Goal: Task Accomplishment & Management: Manage account settings

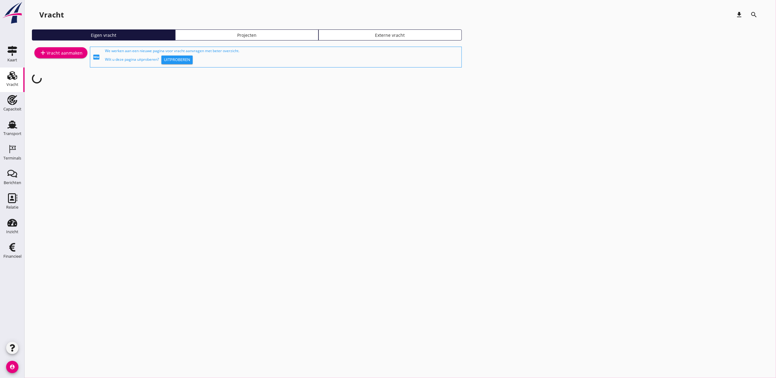
click at [11, 74] on use at bounding box center [12, 75] width 10 height 9
click at [15, 110] on div "Capaciteit" at bounding box center [12, 109] width 18 height 4
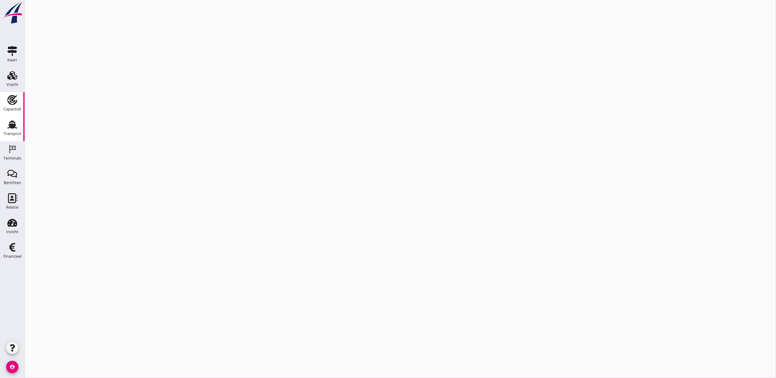
click at [15, 125] on use at bounding box center [12, 125] width 10 height 8
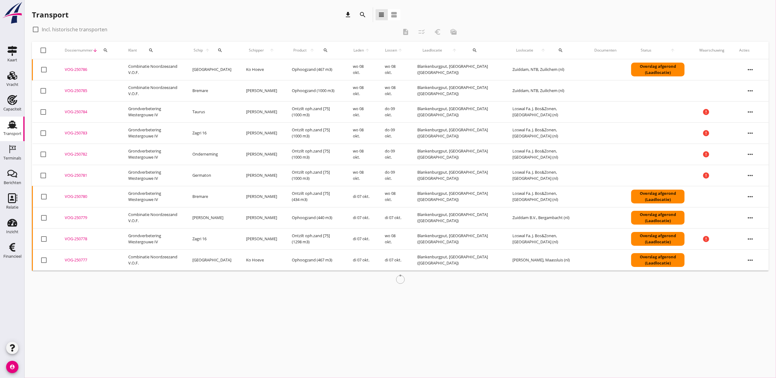
click at [365, 17] on icon "search" at bounding box center [363, 14] width 7 height 7
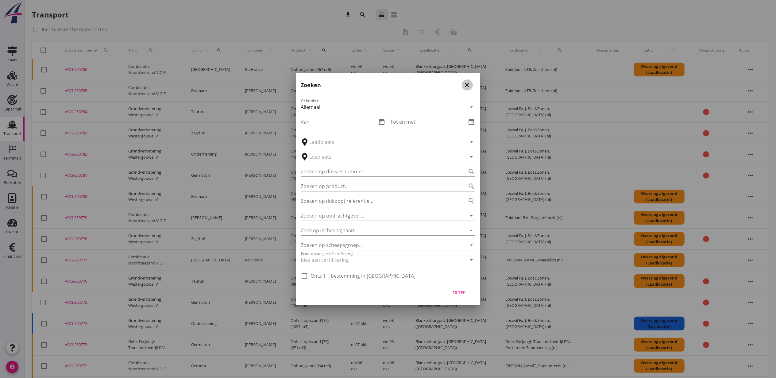
click at [469, 81] on icon "close" at bounding box center [467, 84] width 7 height 7
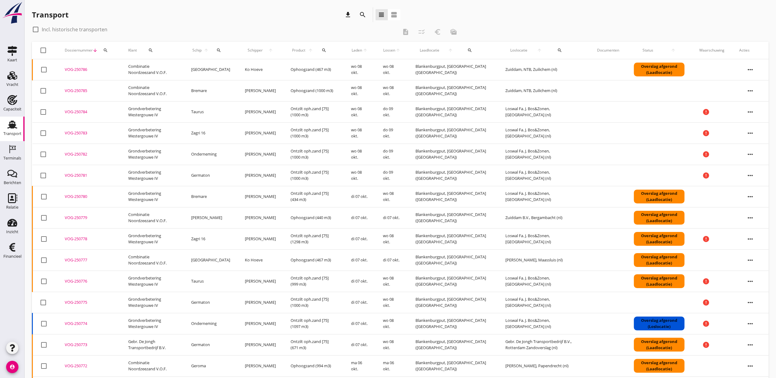
click at [322, 48] on icon "search" at bounding box center [324, 50] width 5 height 5
click at [342, 71] on input "Zoeken op product..." at bounding box center [347, 68] width 64 height 10
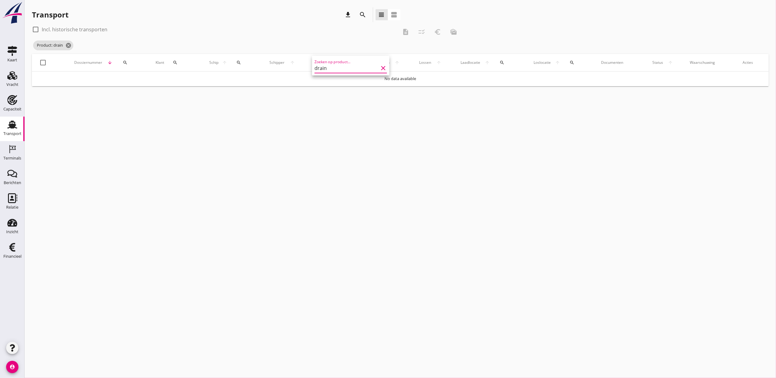
type input "drain"
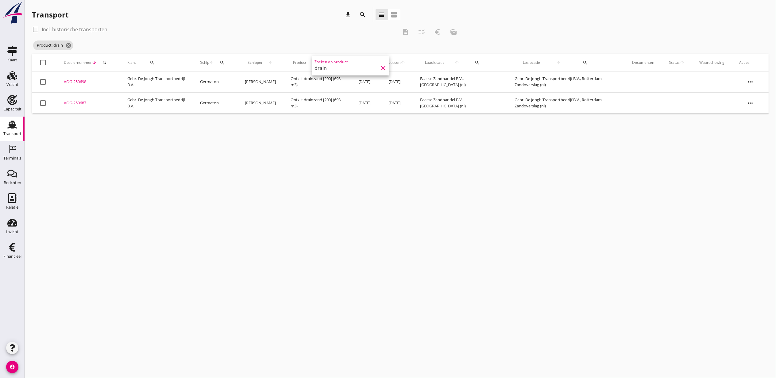
click at [325, 27] on div "check_box_outline_blank Incl. historische transporten" at bounding box center [215, 30] width 366 height 10
click at [18, 157] on div "Terminals" at bounding box center [12, 158] width 18 height 4
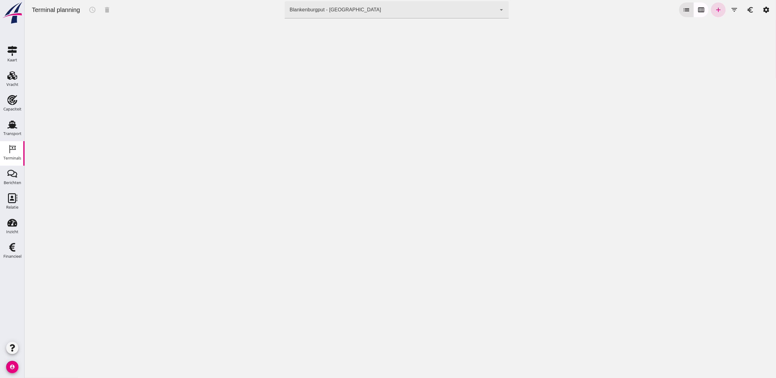
click at [329, 14] on div "Blankenburgput - [GEOGRAPHIC_DATA] e6c78bfd-e3f1-4bb9-b01e-b37ce3668b52" at bounding box center [391, 9] width 212 height 17
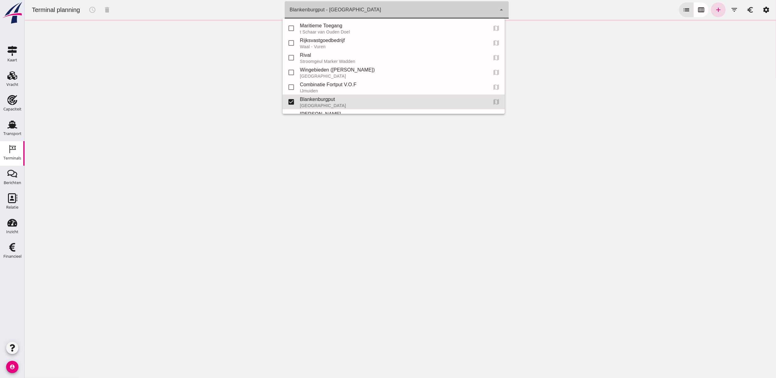
scroll to position [27, 0]
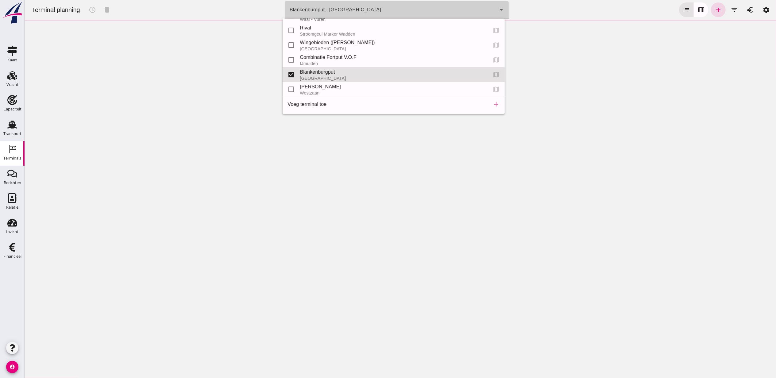
click at [356, 7] on div "Blankenburgput - [GEOGRAPHIC_DATA] e6c78bfd-e3f1-4bb9-b01e-b37ce3668b52" at bounding box center [391, 9] width 212 height 17
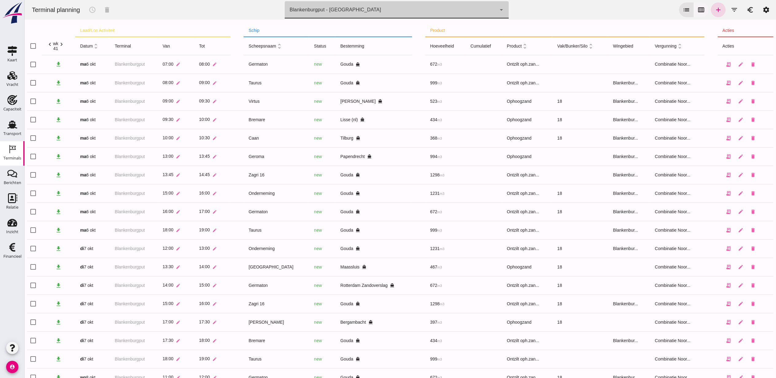
click at [702, 11] on button "calendar_view_week" at bounding box center [701, 9] width 15 height 15
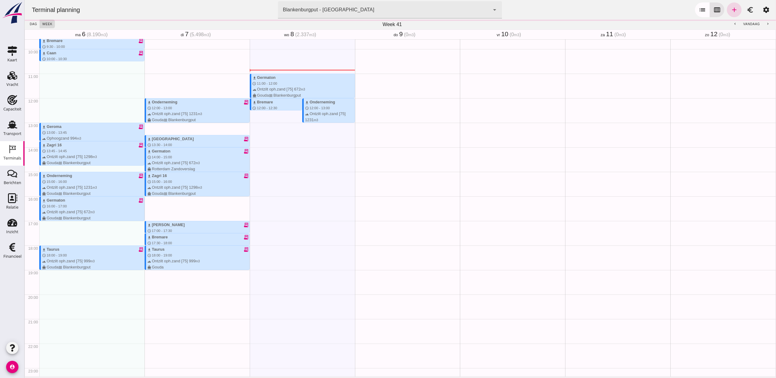
scroll to position [246, 0]
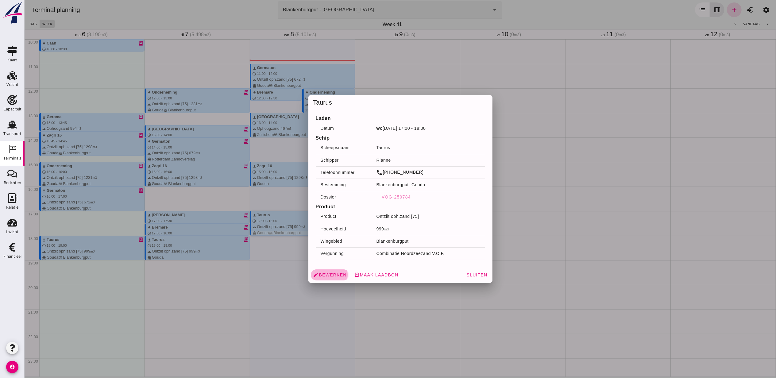
drag, startPoint x: 313, startPoint y: 225, endPoint x: 336, endPoint y: 276, distance: 56.5
click at [336, 276] on span "edit Bewerken" at bounding box center [329, 275] width 33 height 6
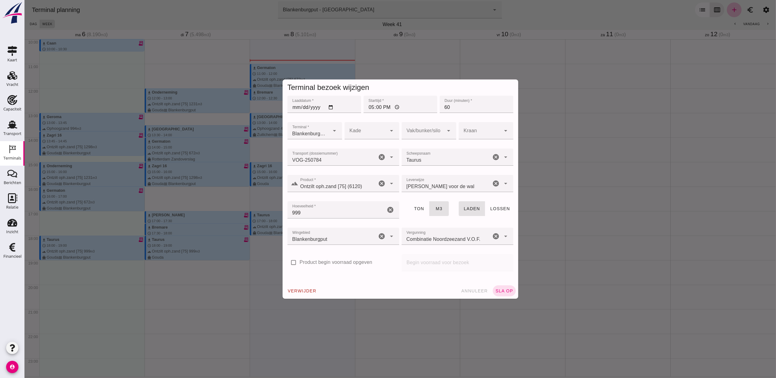
click at [309, 287] on button "verwijder" at bounding box center [302, 291] width 34 height 11
click at [335, 289] on span "bevestig" at bounding box center [333, 291] width 25 height 5
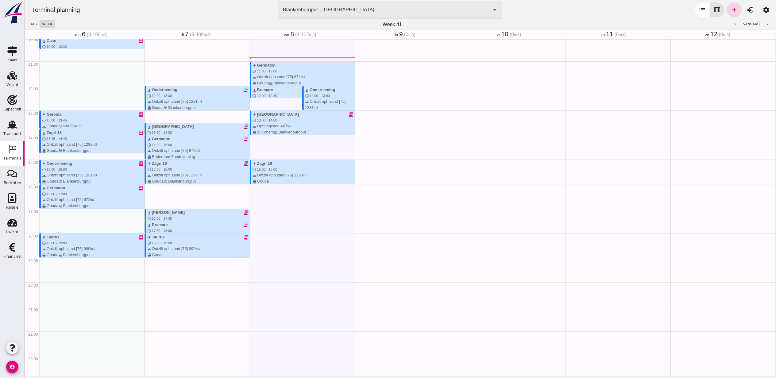
scroll to position [252, 0]
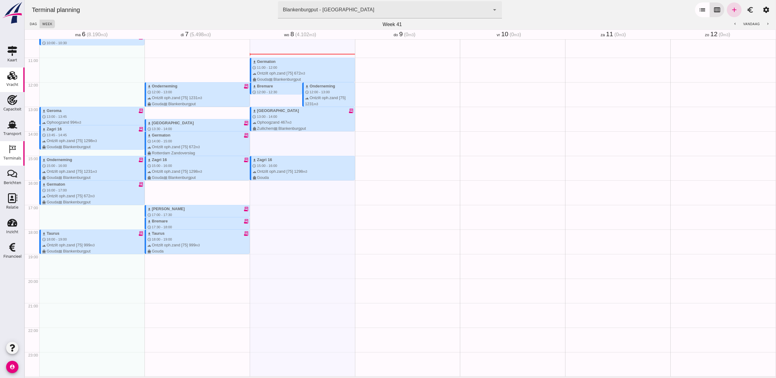
click at [5, 77] on div "Vracht" at bounding box center [12, 76] width 15 height 10
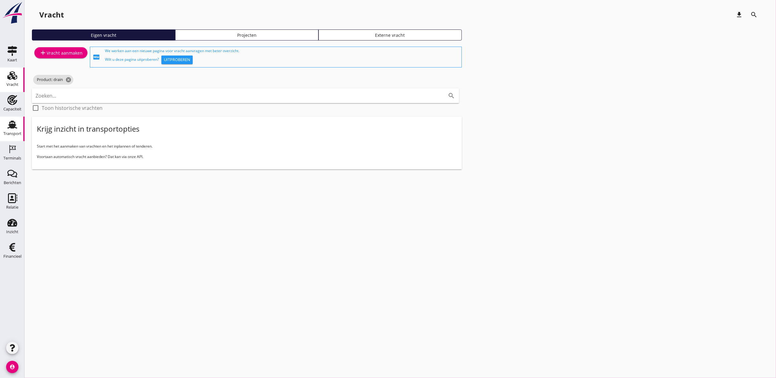
click at [19, 117] on link "Transport Transport" at bounding box center [12, 129] width 25 height 25
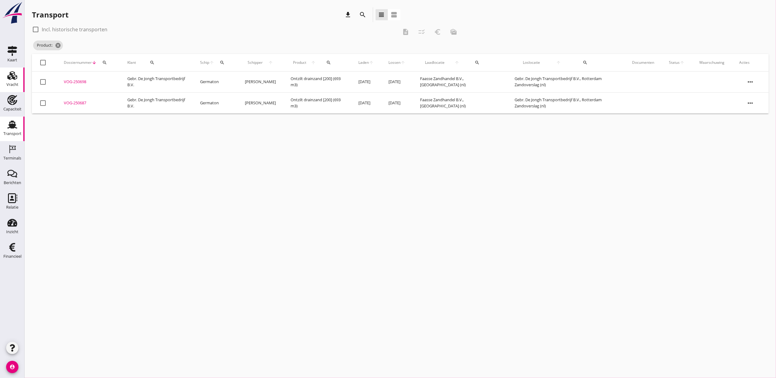
click at [2, 82] on link "Vracht Vracht" at bounding box center [12, 80] width 25 height 25
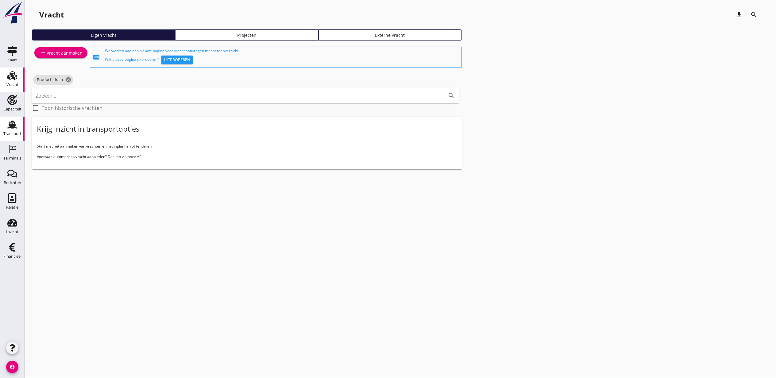
click at [17, 130] on div "Transport" at bounding box center [12, 134] width 18 height 9
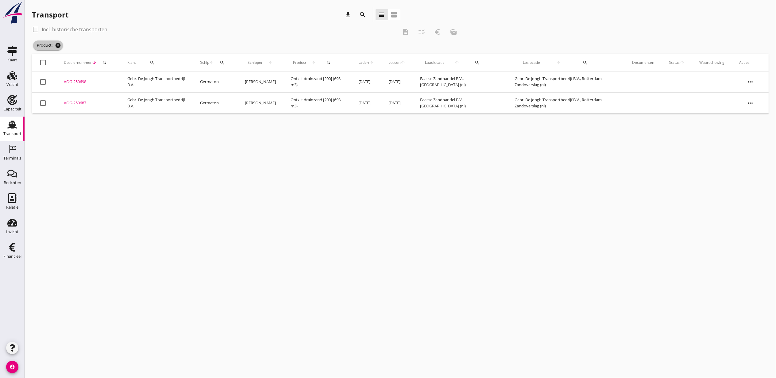
click at [58, 47] on icon "cancel" at bounding box center [58, 45] width 6 height 6
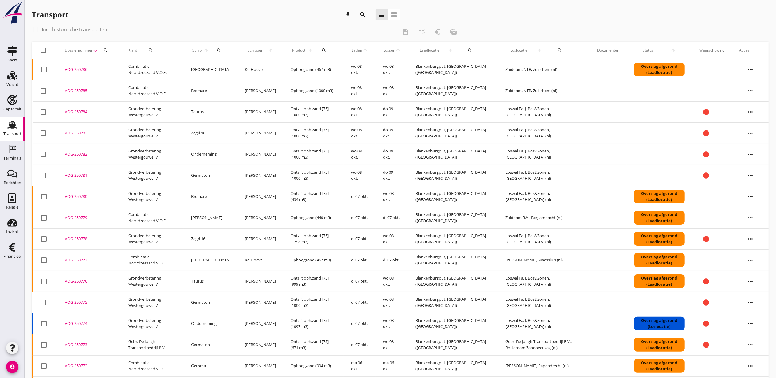
click at [750, 112] on icon "more_horiz" at bounding box center [750, 111] width 17 height 17
click at [759, 203] on div "Vracht verwijderen" at bounding box center [747, 203] width 44 height 7
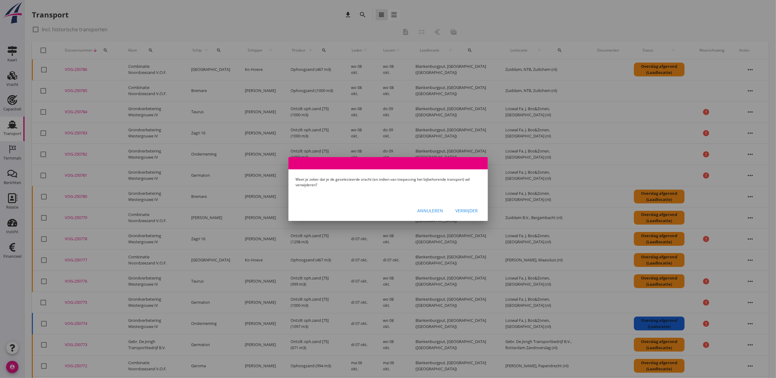
click at [440, 213] on div "Annuleren" at bounding box center [431, 211] width 26 height 6
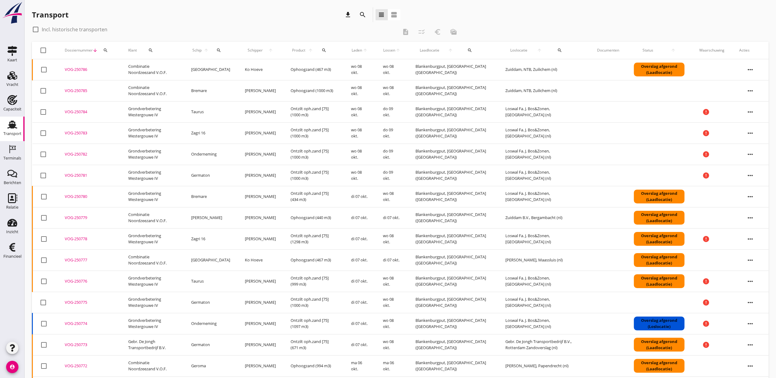
click at [43, 111] on div at bounding box center [43, 112] width 10 height 10
click at [756, 112] on icon "more_horiz" at bounding box center [750, 111] width 17 height 17
click at [760, 206] on div "Vracht verwijderen" at bounding box center [747, 203] width 44 height 7
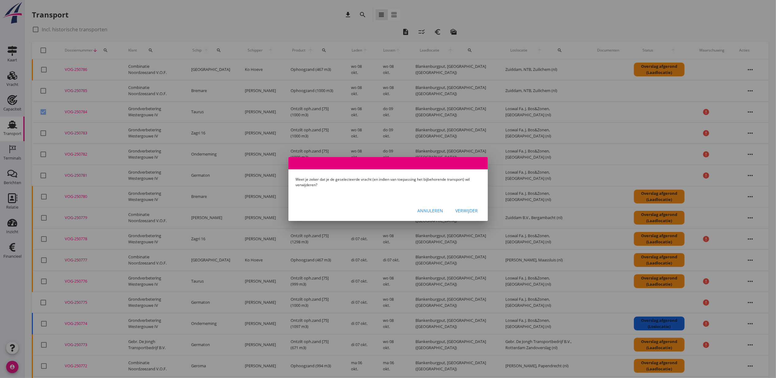
click at [467, 208] on div "Verwijder" at bounding box center [467, 211] width 22 height 6
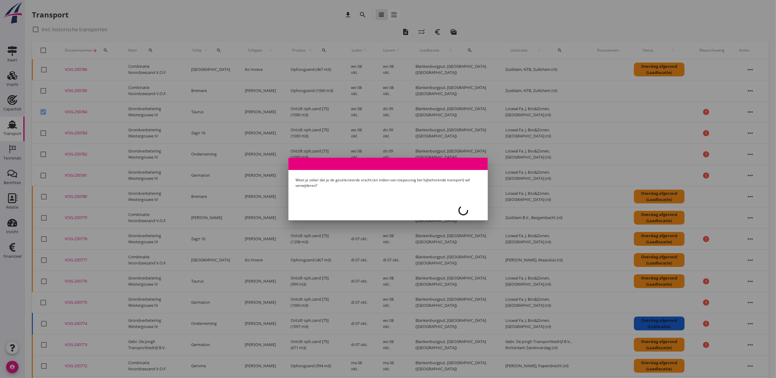
checkbox input "false"
